Goal: Information Seeking & Learning: Find specific fact

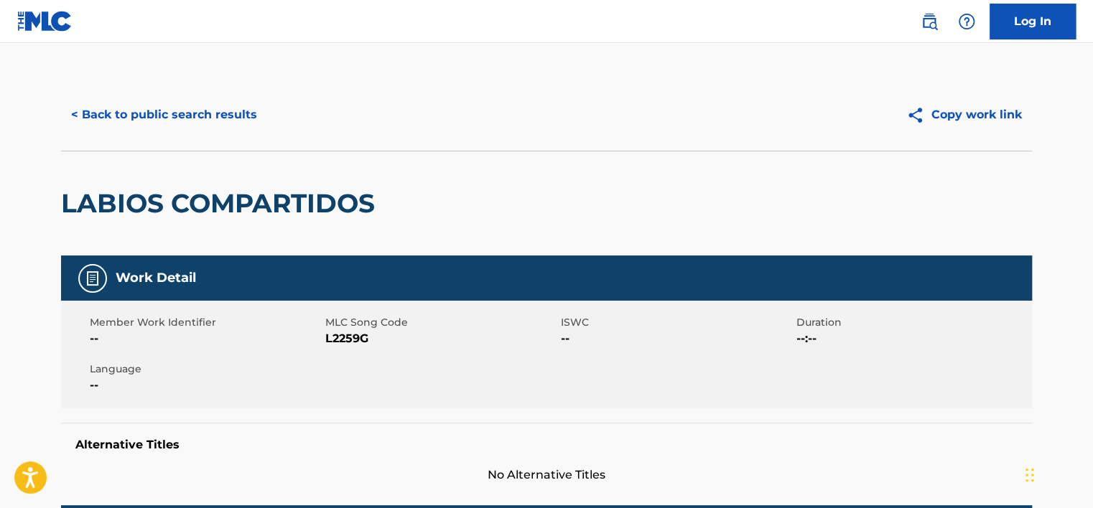
click at [177, 106] on button "< Back to public search results" at bounding box center [164, 115] width 206 height 36
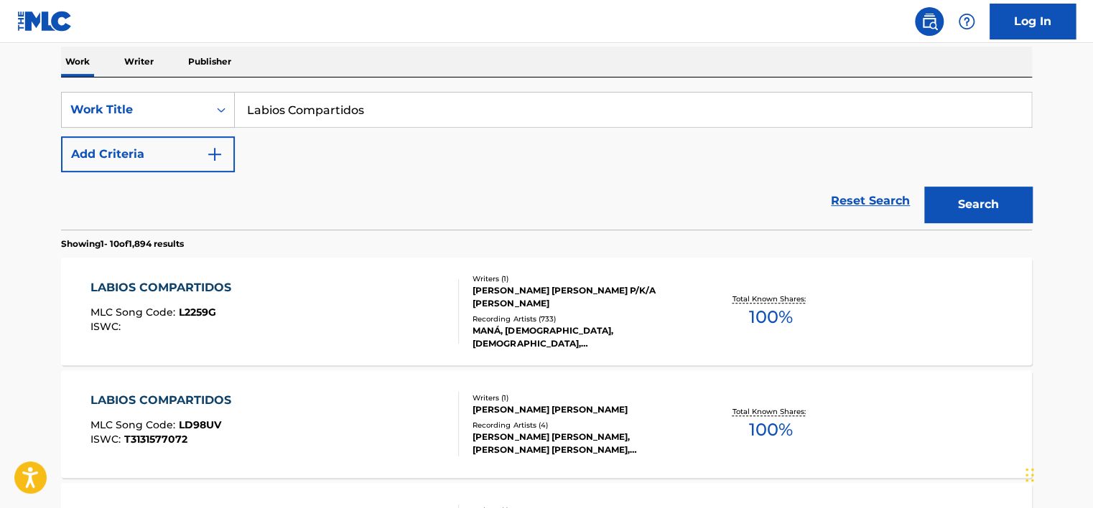
click at [287, 103] on input "Labios Compartidos" at bounding box center [633, 110] width 796 height 34
paste input "Любитель собак"
click at [898, 167] on div "SearchWithCriteria30104adb-0d79-4a7a-ad89-380cbd27ea38 Work Title Любитель соба…" at bounding box center [546, 132] width 971 height 80
click at [932, 180] on div "Search" at bounding box center [974, 200] width 115 height 57
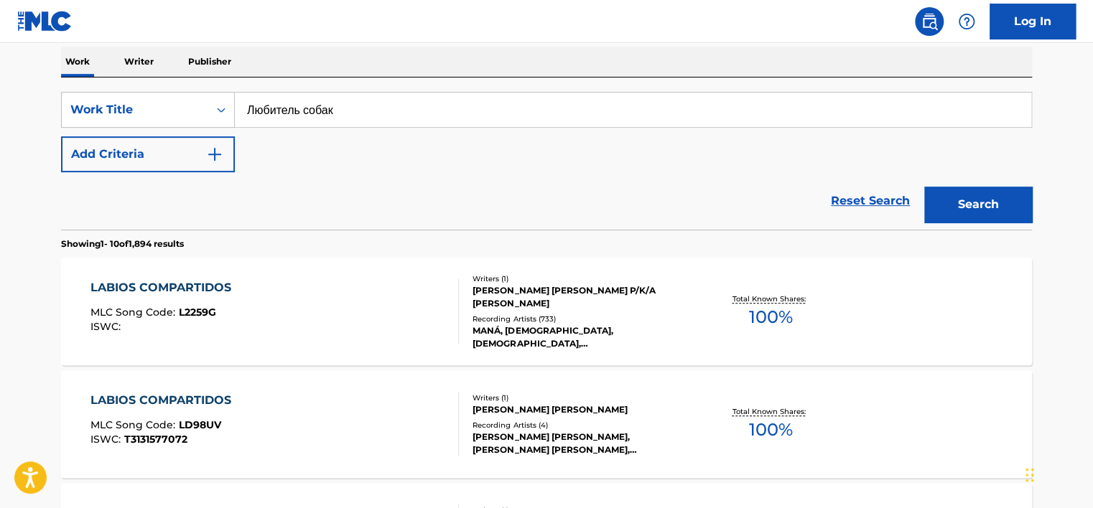
click at [945, 189] on button "Search" at bounding box center [978, 205] width 108 height 36
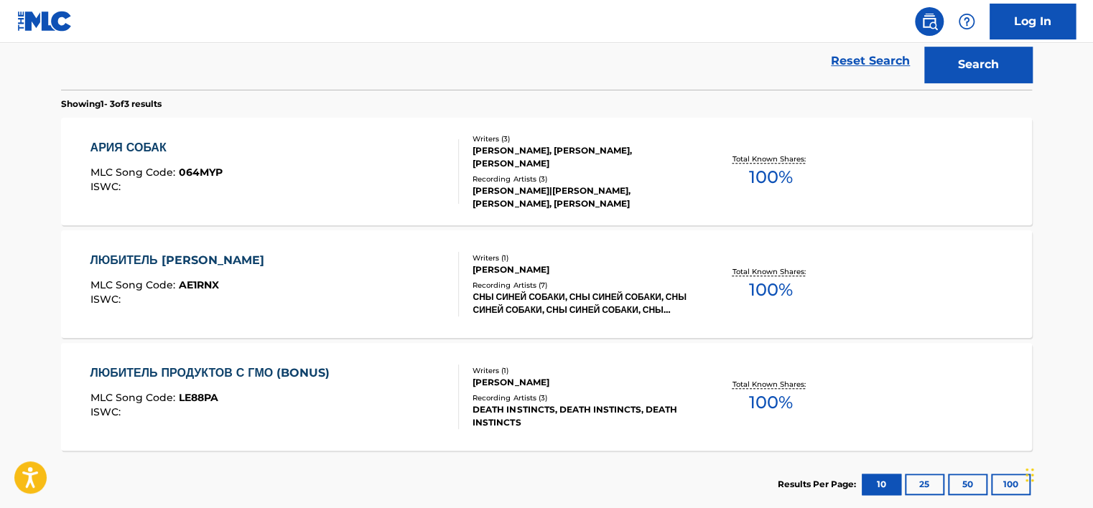
scroll to position [84, 0]
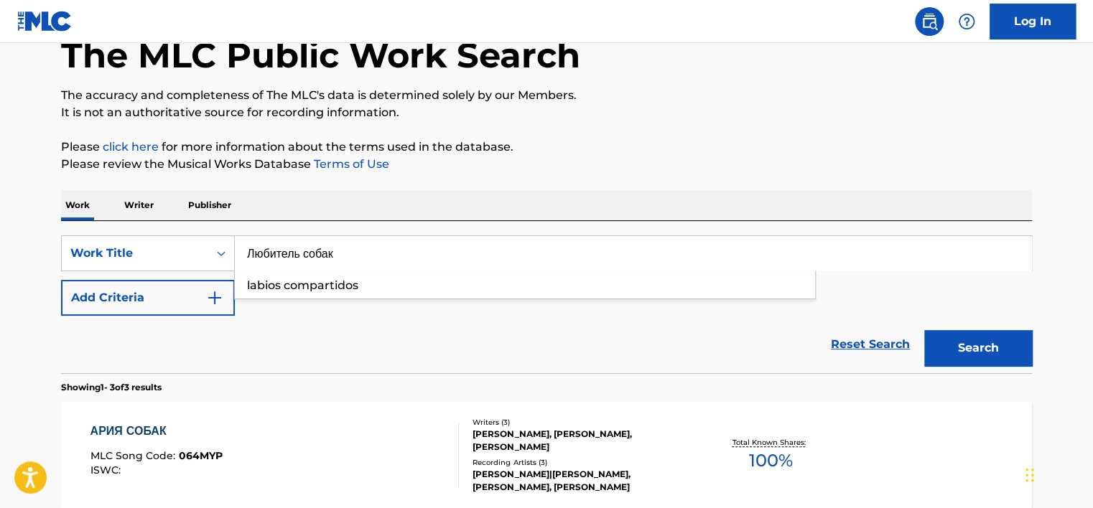
click at [305, 238] on input "Любитель собак" at bounding box center [633, 253] width 796 height 34
click at [305, 239] on input "Любитель собак" at bounding box center [633, 253] width 796 height 34
paste input "Lyubitel' sobak"
click at [667, 152] on p "Please click here for more information about the terms used in the database." at bounding box center [546, 147] width 971 height 17
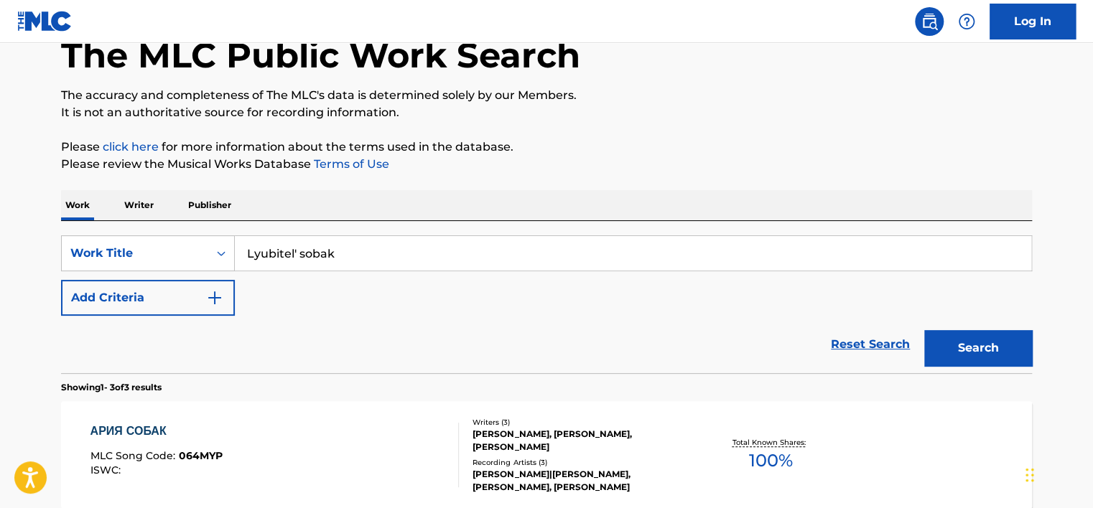
click at [959, 347] on button "Search" at bounding box center [978, 348] width 108 height 36
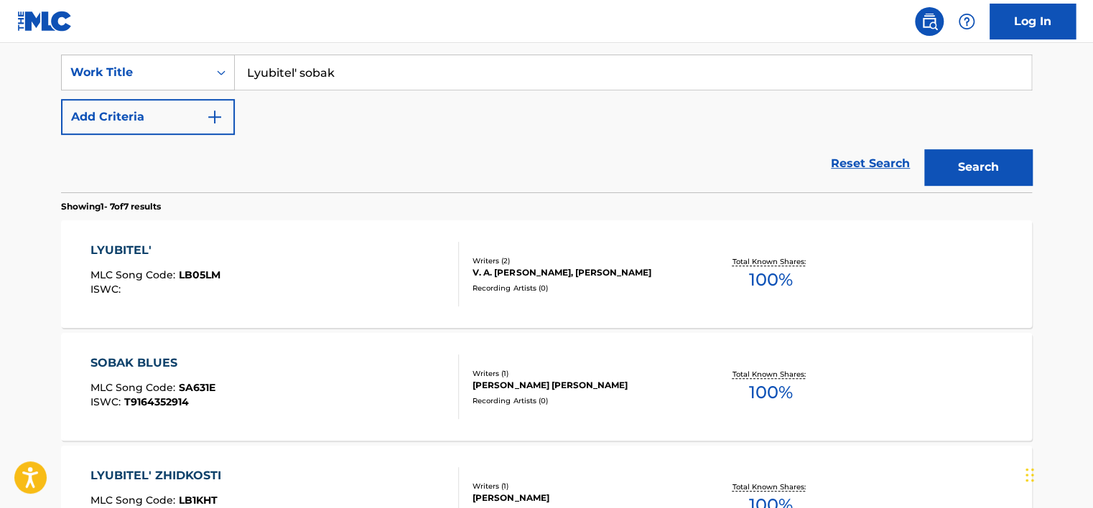
scroll to position [156, 0]
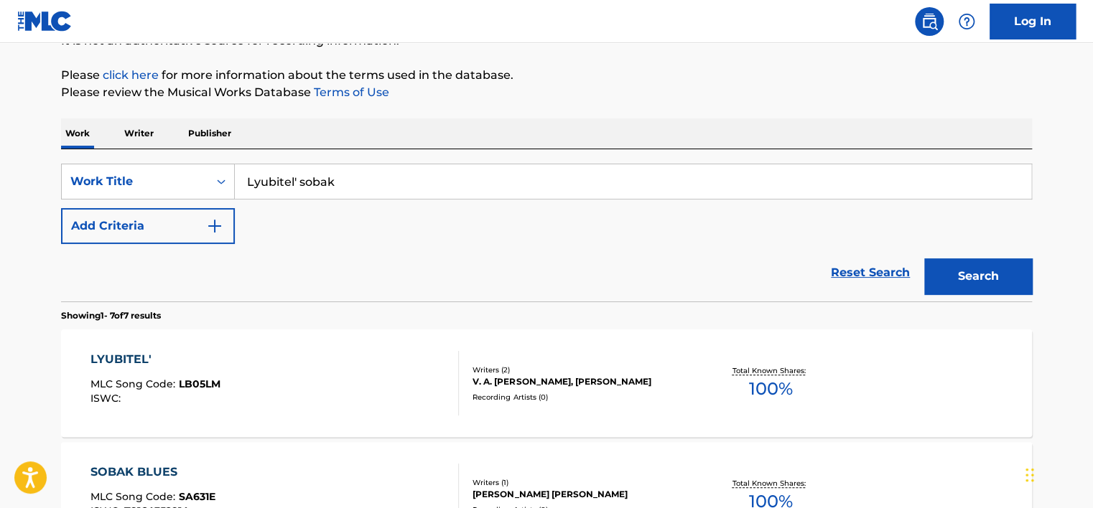
click at [296, 181] on input "Lyubitel' sobak" at bounding box center [633, 181] width 796 height 34
click at [924, 258] on button "Search" at bounding box center [978, 276] width 108 height 36
type input "Lubitel sobak"
click at [924, 258] on button "Search" at bounding box center [978, 276] width 108 height 36
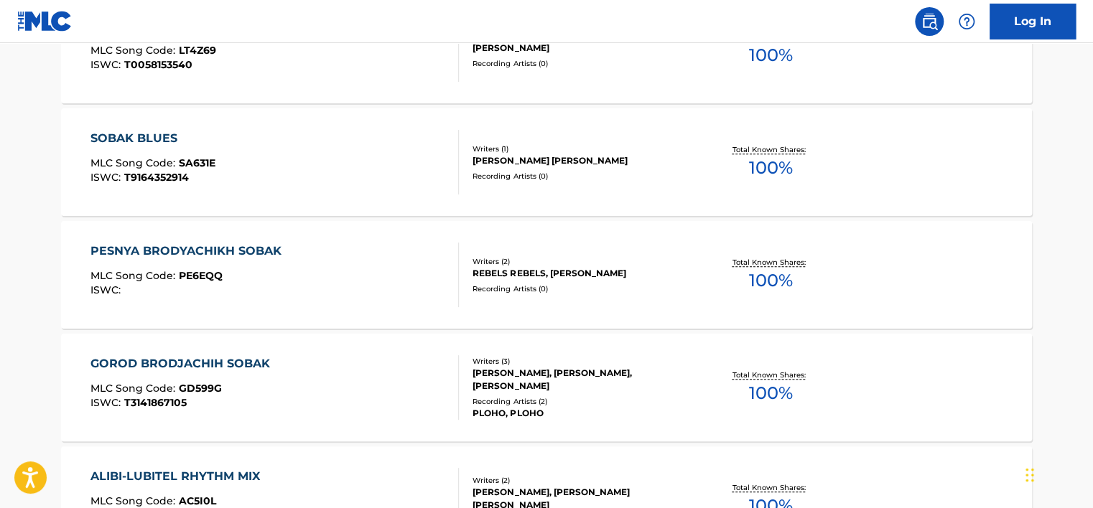
scroll to position [515, 0]
